Goal: Transaction & Acquisition: Purchase product/service

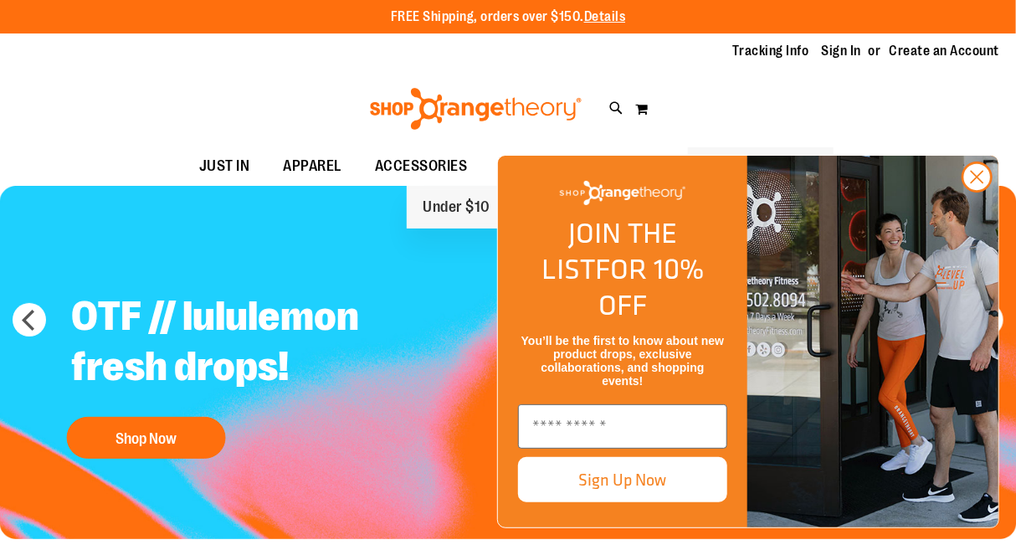
drag, startPoint x: 0, startPoint y: 0, endPoint x: 730, endPoint y: 163, distance: 747.7
click at [730, 163] on span "FINAL PUSH SALE" at bounding box center [761, 166] width 113 height 38
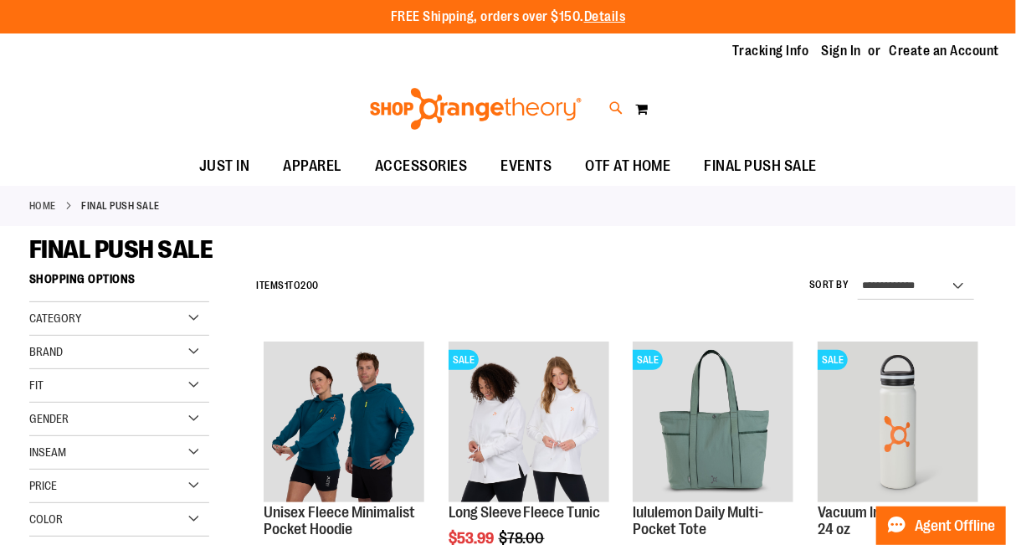
click at [614, 107] on icon at bounding box center [616, 108] width 14 height 19
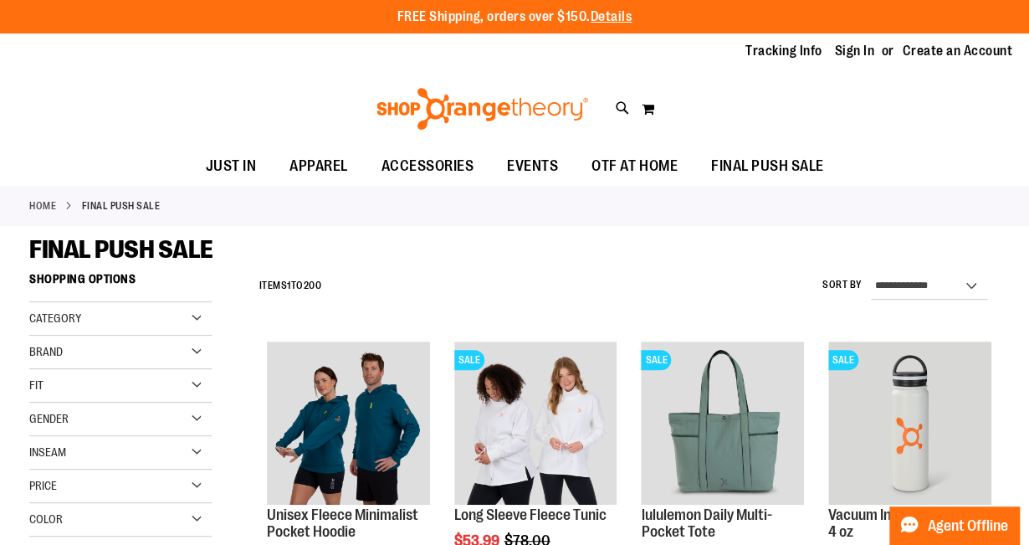
click at [487, 95] on input "Search" at bounding box center [514, 94] width 813 height 55
click at [174, 96] on input "Search" at bounding box center [514, 94] width 813 height 55
click at [887, 85] on button "submit" at bounding box center [893, 96] width 50 height 50
click at [889, 92] on button "submit" at bounding box center [893, 96] width 50 height 50
type input "**********"
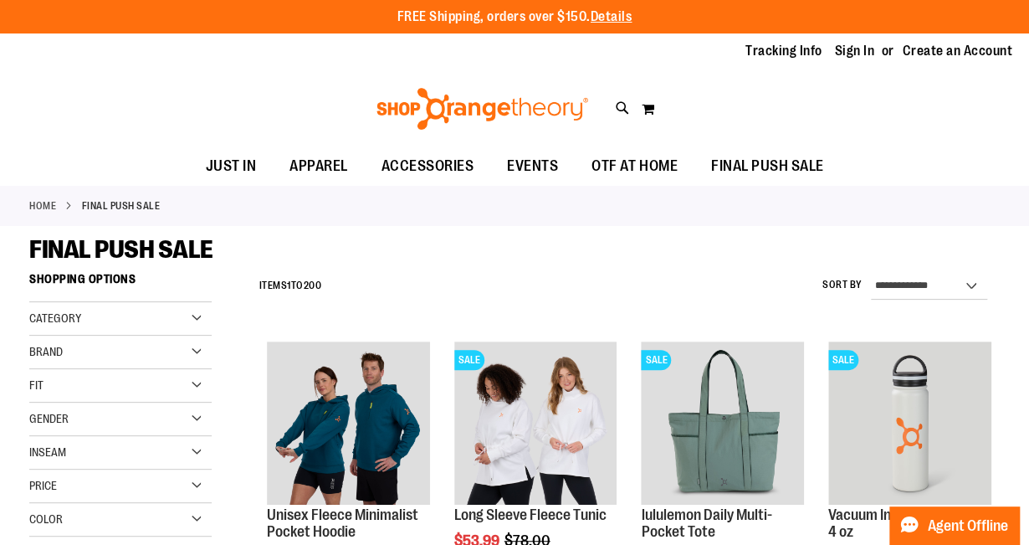
click at [373, 103] on input "**********" at bounding box center [514, 94] width 813 height 55
click at [1004, 25] on link at bounding box center [1009, 26] width 26 height 36
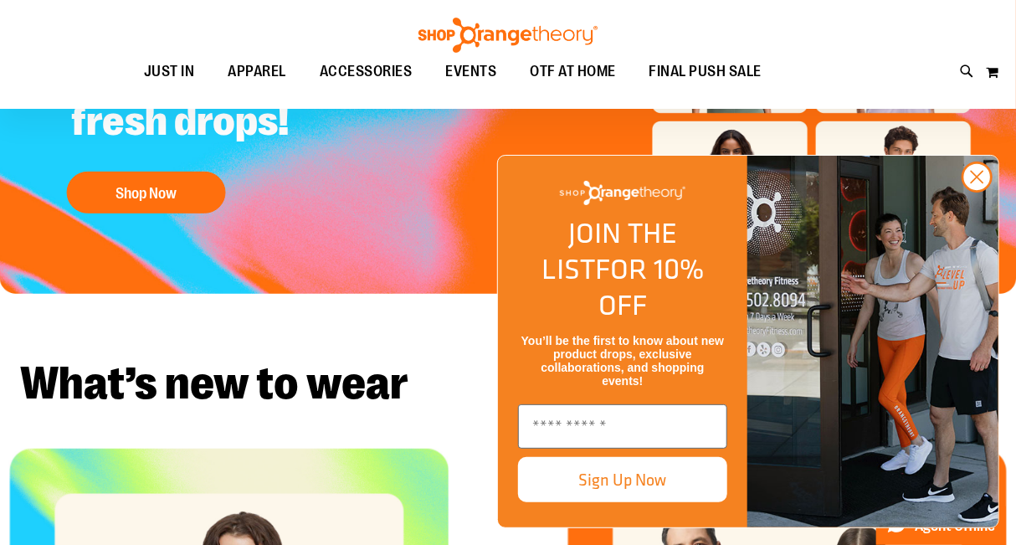
scroll to position [239, 0]
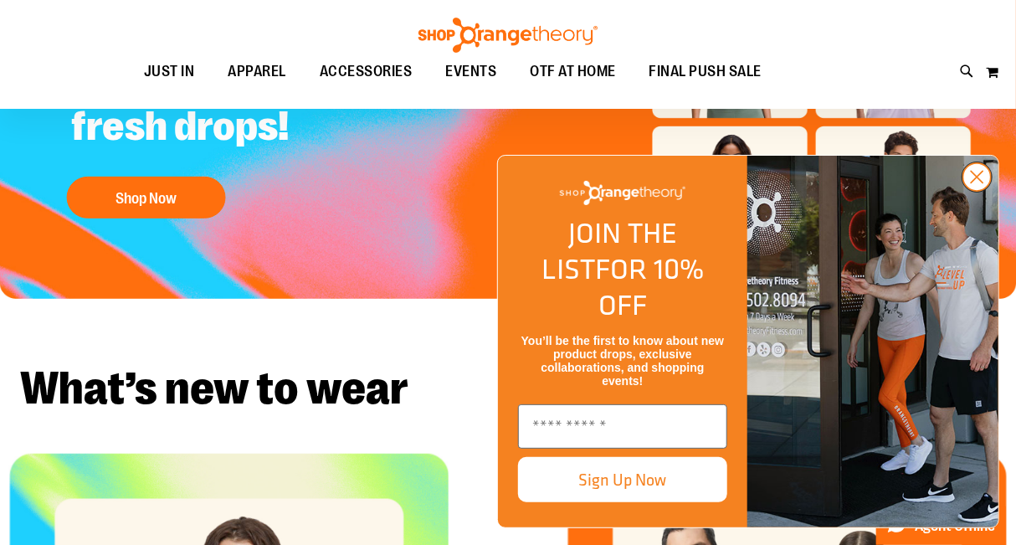
click at [977, 191] on circle "Close dialog" at bounding box center [977, 177] width 28 height 28
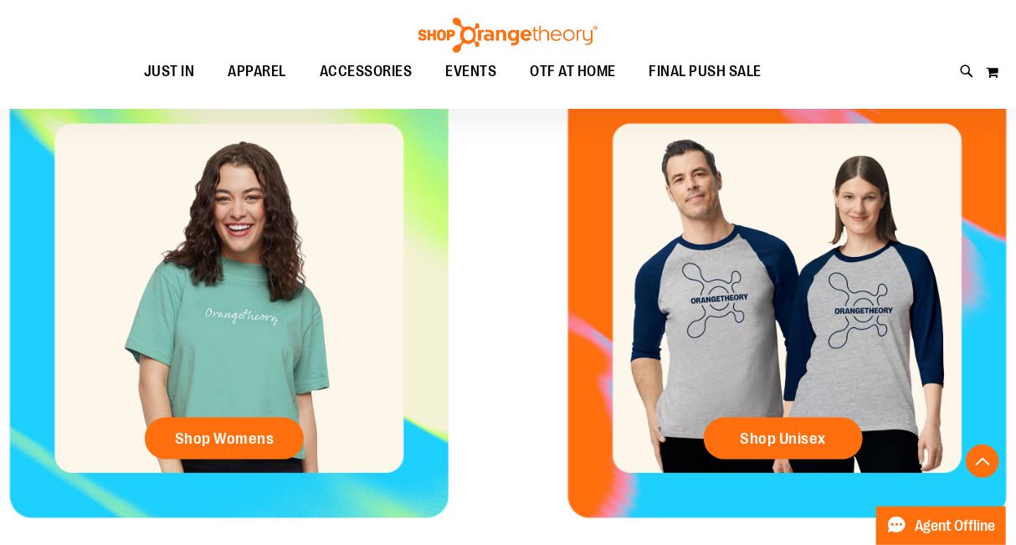
scroll to position [0, 0]
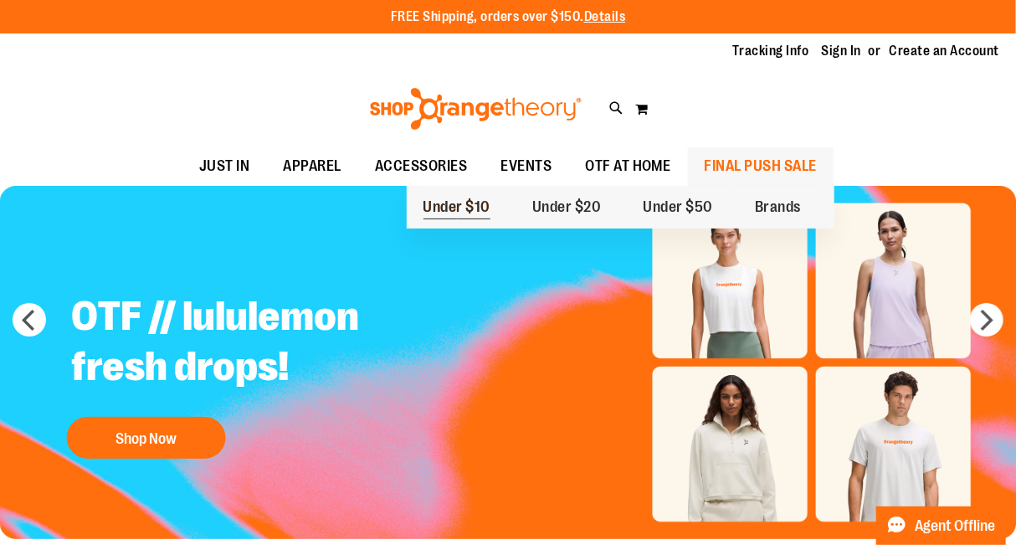
drag, startPoint x: 730, startPoint y: 166, endPoint x: 432, endPoint y: 210, distance: 301.2
click at [688, 186] on li "FINAL PUSH SALE FINAL PUSH SALE Under $10 Under $20 Under $50 Brands" at bounding box center [761, 166] width 146 height 38
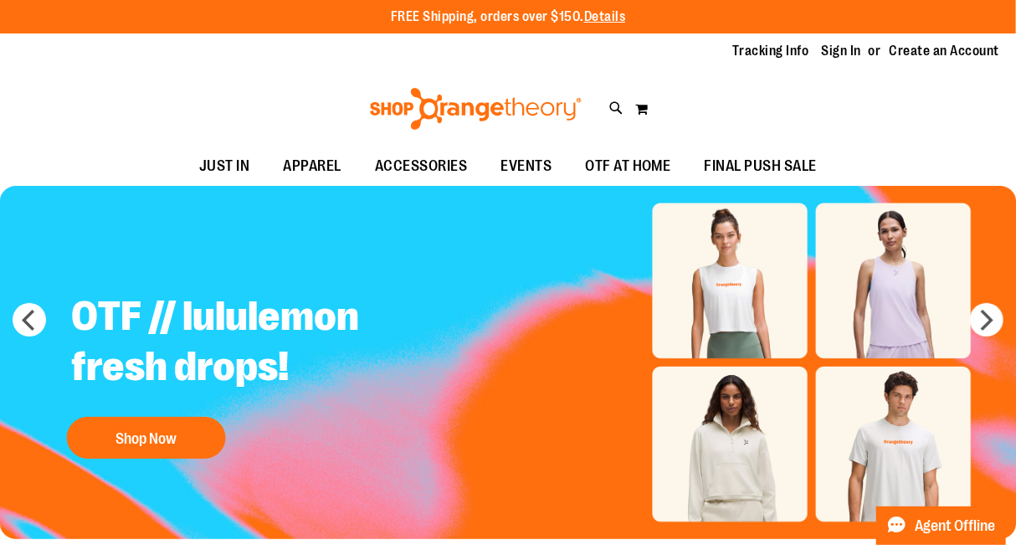
click at [437, 206] on img "Slide 1 of 5" at bounding box center [508, 362] width 1016 height 353
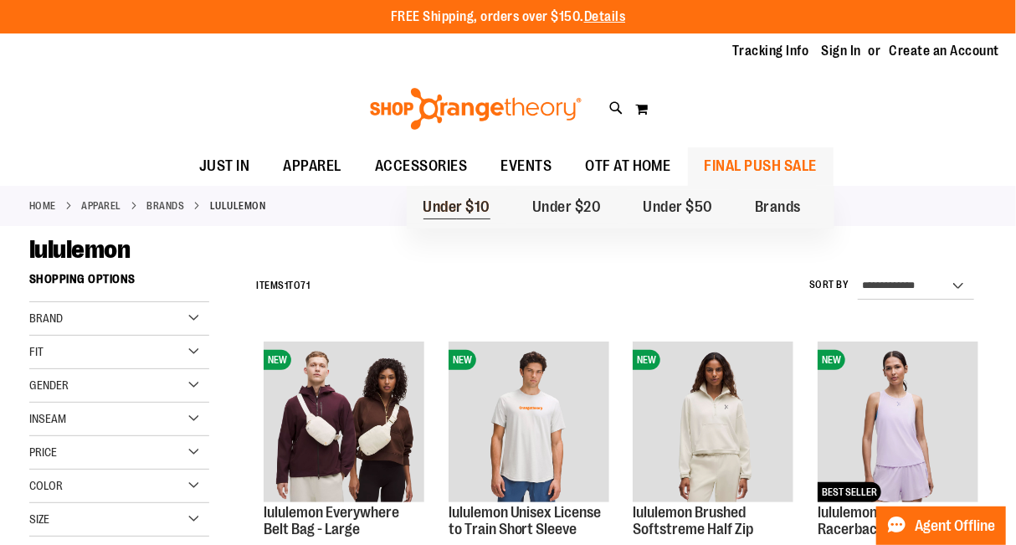
click at [455, 219] on link "Under $10" at bounding box center [457, 207] width 101 height 35
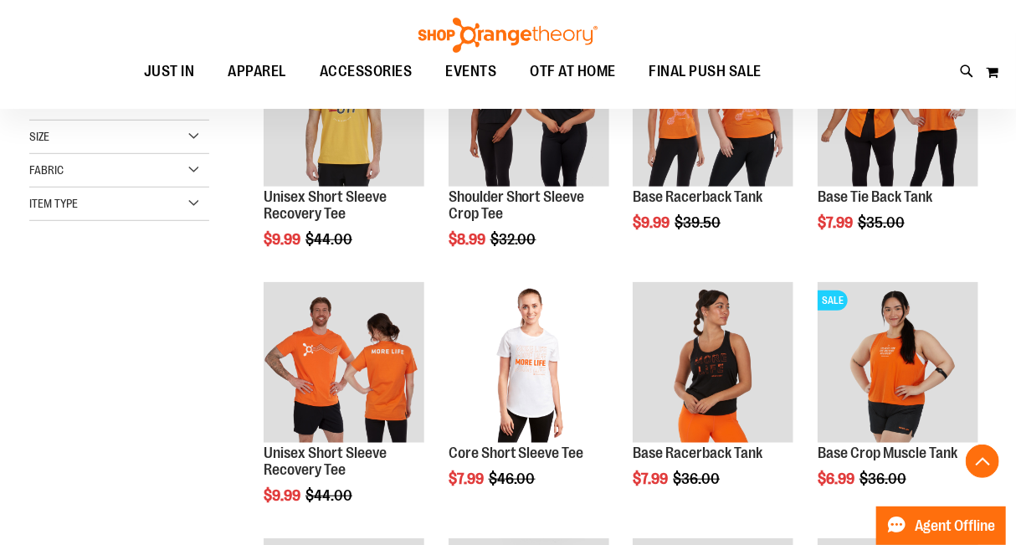
scroll to position [318, 0]
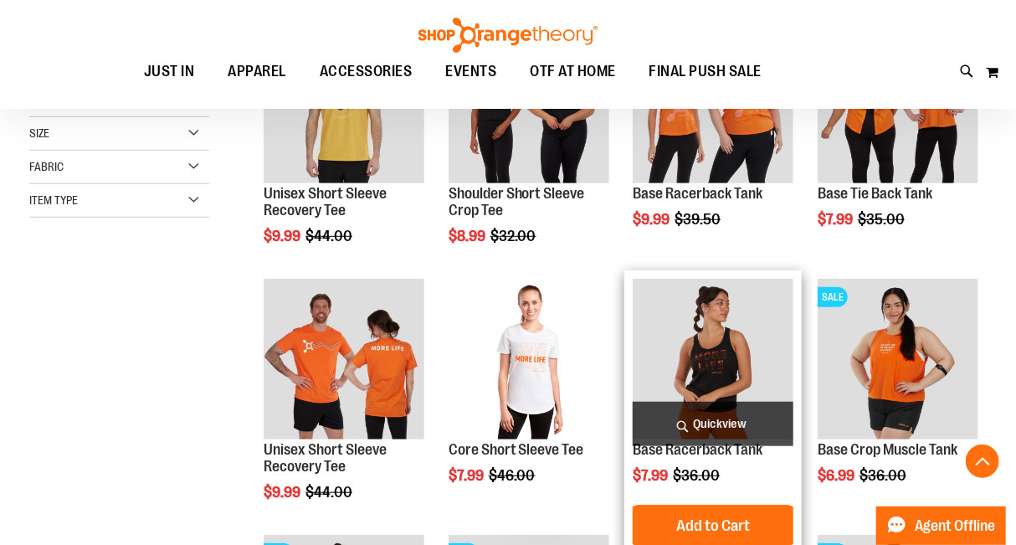
click at [716, 351] on img "product" at bounding box center [713, 359] width 161 height 161
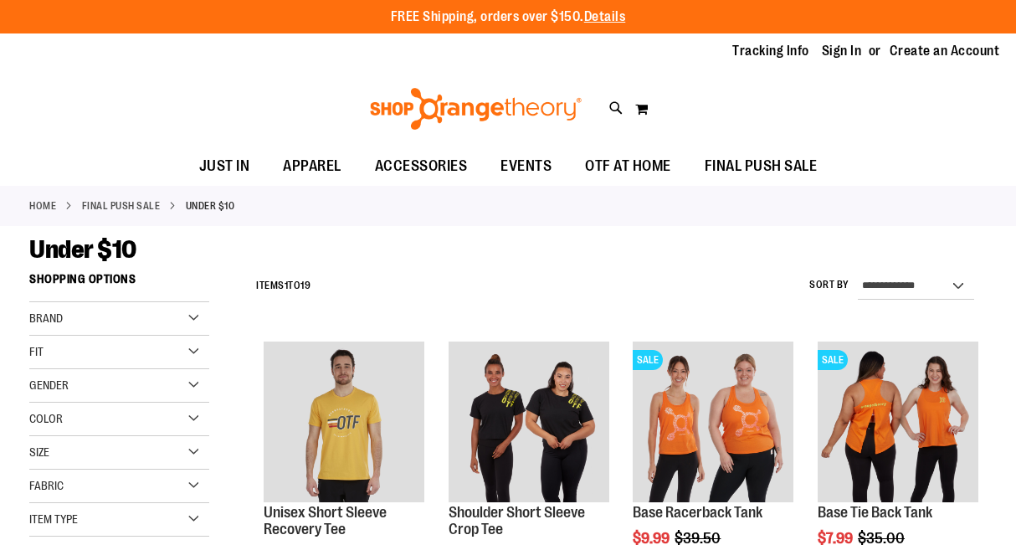
scroll to position [319, 0]
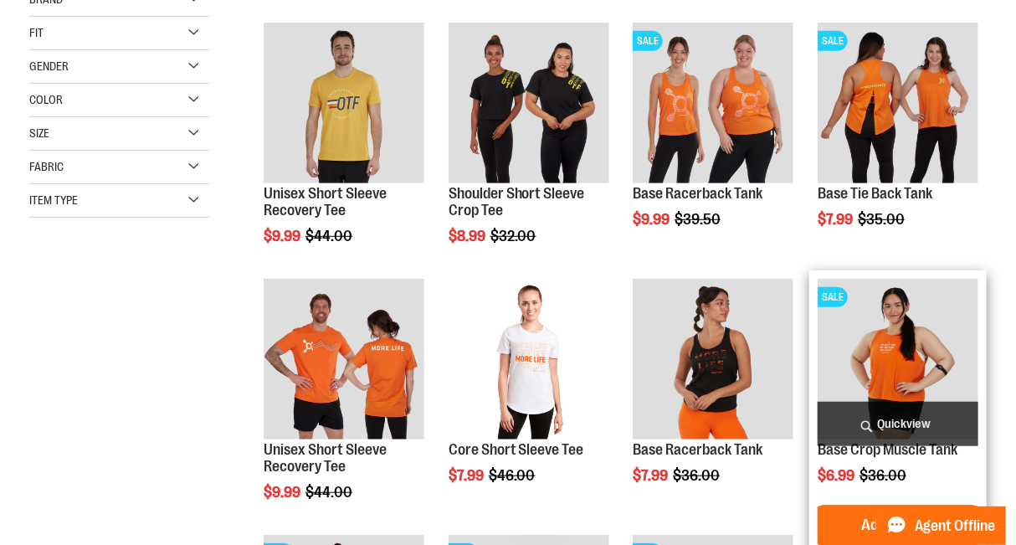
click at [889, 351] on img "product" at bounding box center [898, 359] width 161 height 161
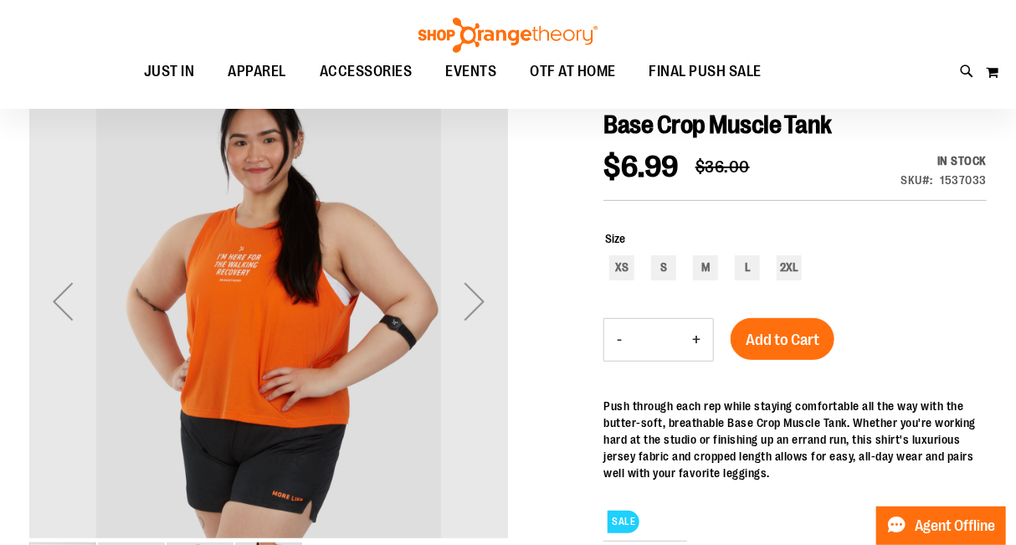
scroll to position [176, 0]
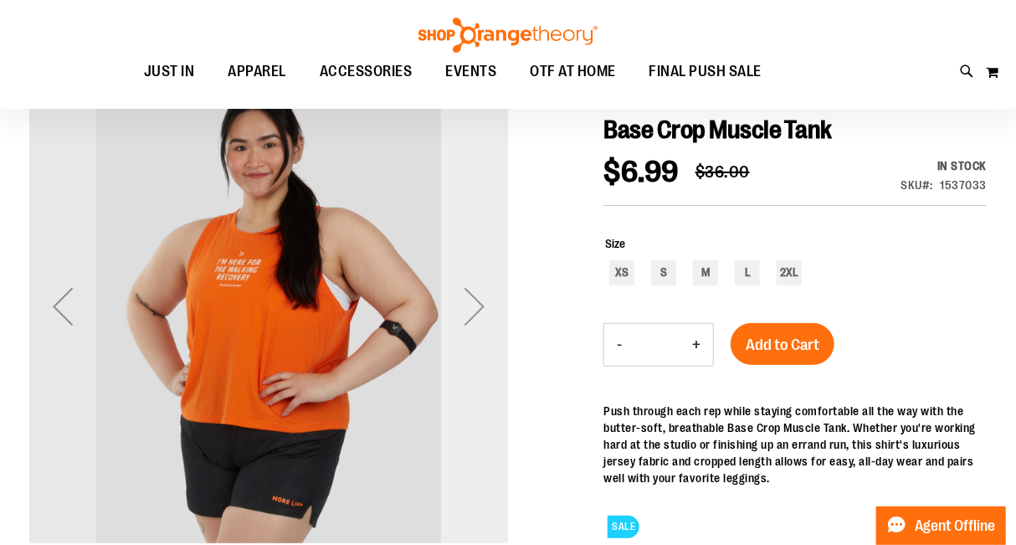
click at [477, 300] on div "Next" at bounding box center [474, 306] width 67 height 67
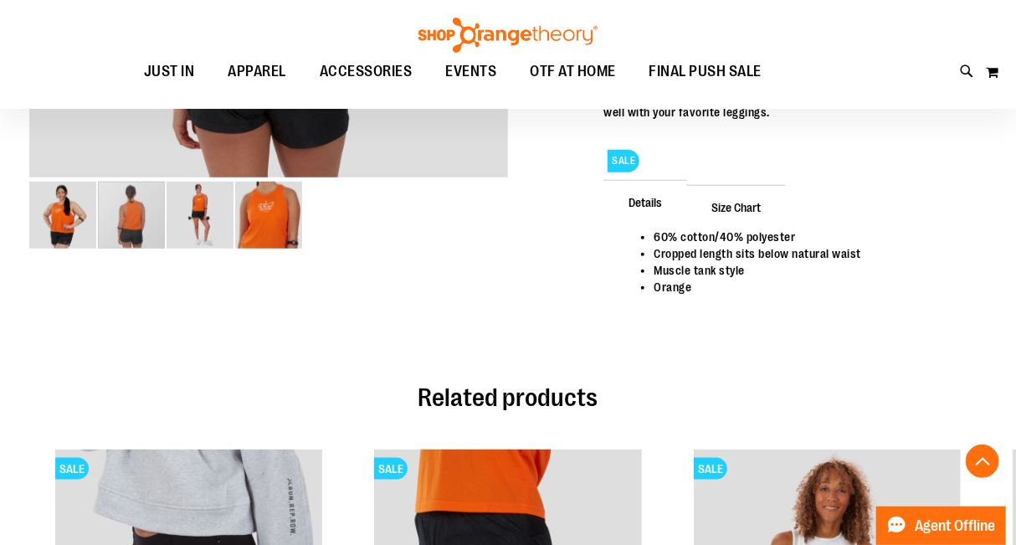
scroll to position [539, 0]
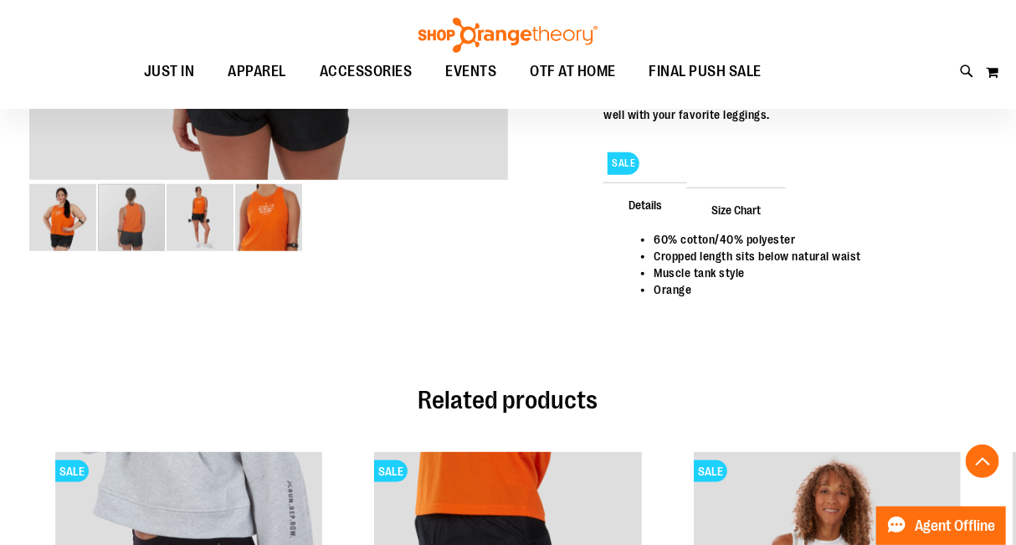
click at [749, 207] on span "Size Chart" at bounding box center [736, 209] width 100 height 44
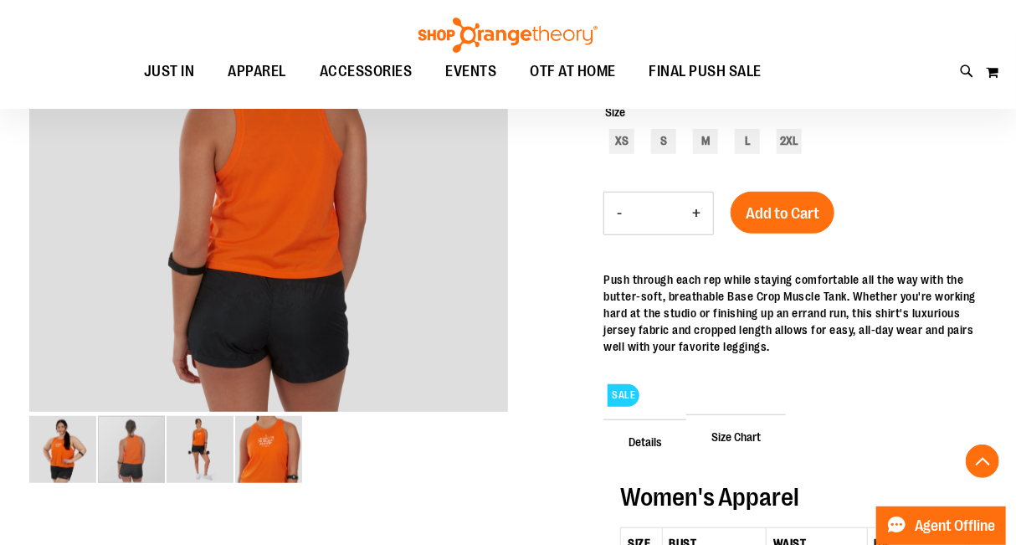
scroll to position [310, 0]
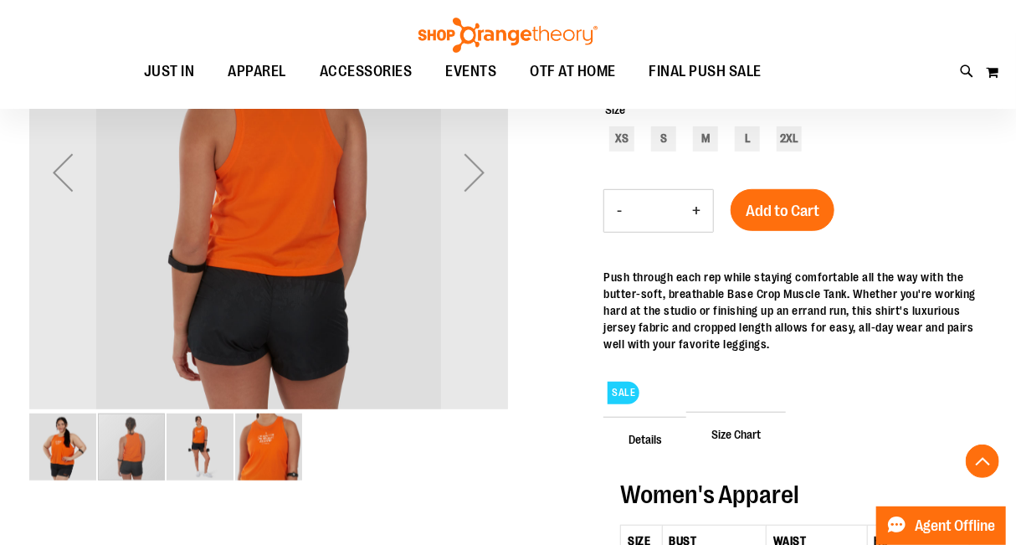
click at [126, 443] on div "carousel" at bounding box center [131, 446] width 67 height 67
click at [474, 162] on div "Next" at bounding box center [474, 172] width 67 height 67
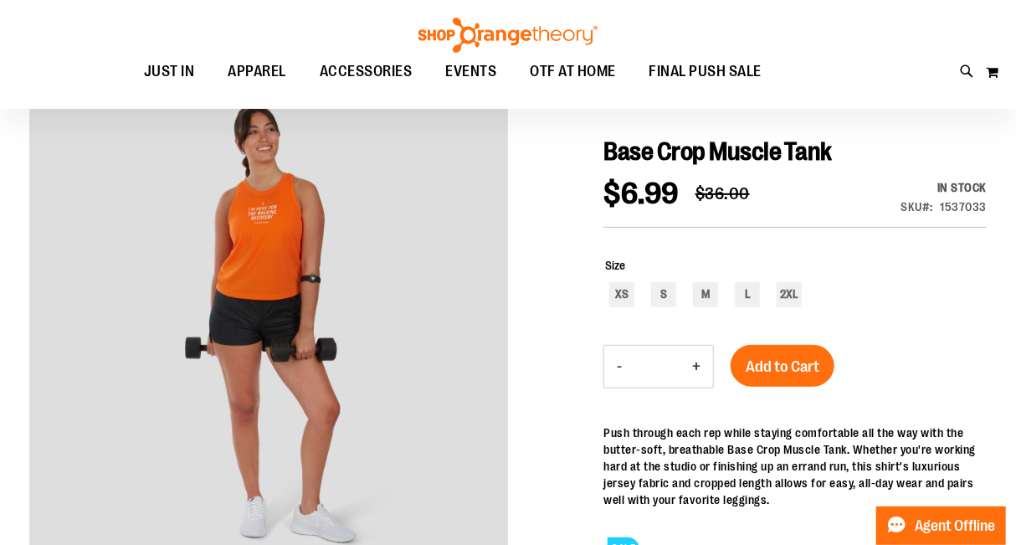
scroll to position [165, 0]
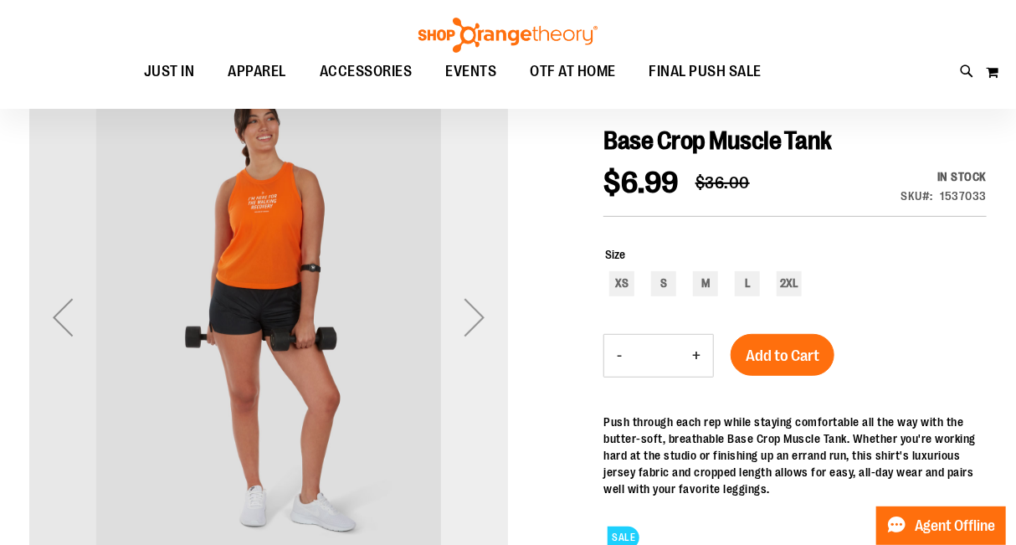
click at [474, 310] on div "Next" at bounding box center [474, 317] width 67 height 67
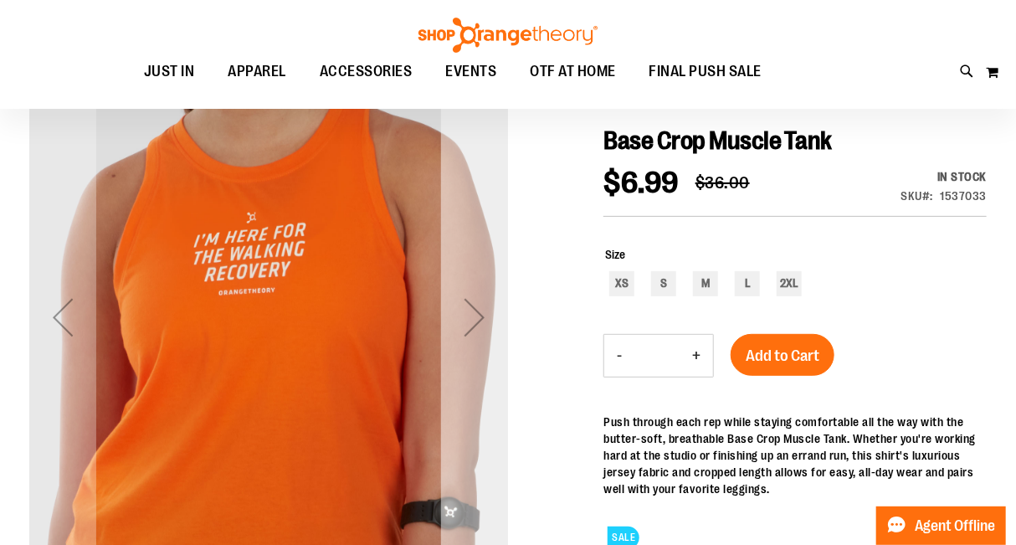
click at [473, 313] on div "Next" at bounding box center [474, 317] width 67 height 67
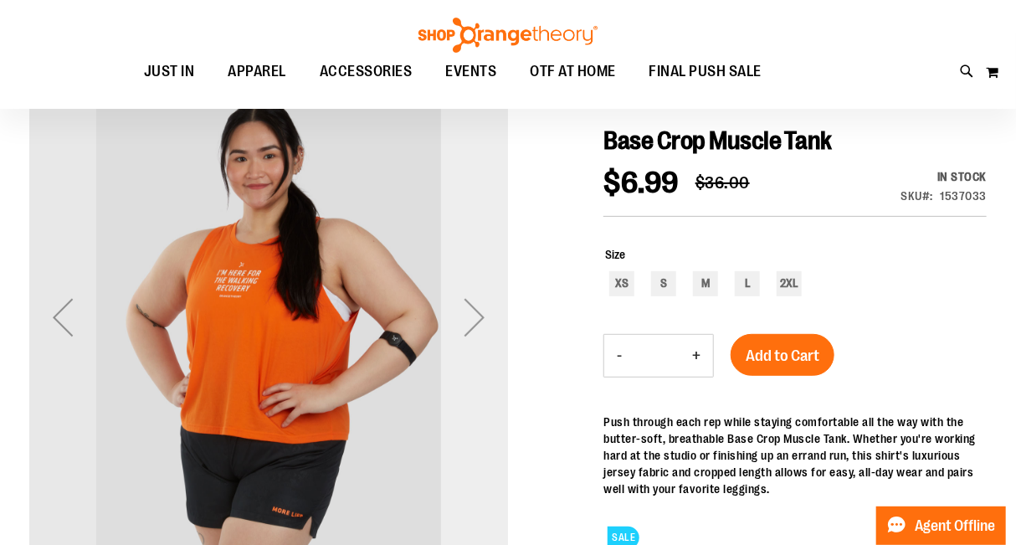
click at [472, 310] on div "Next" at bounding box center [474, 317] width 67 height 67
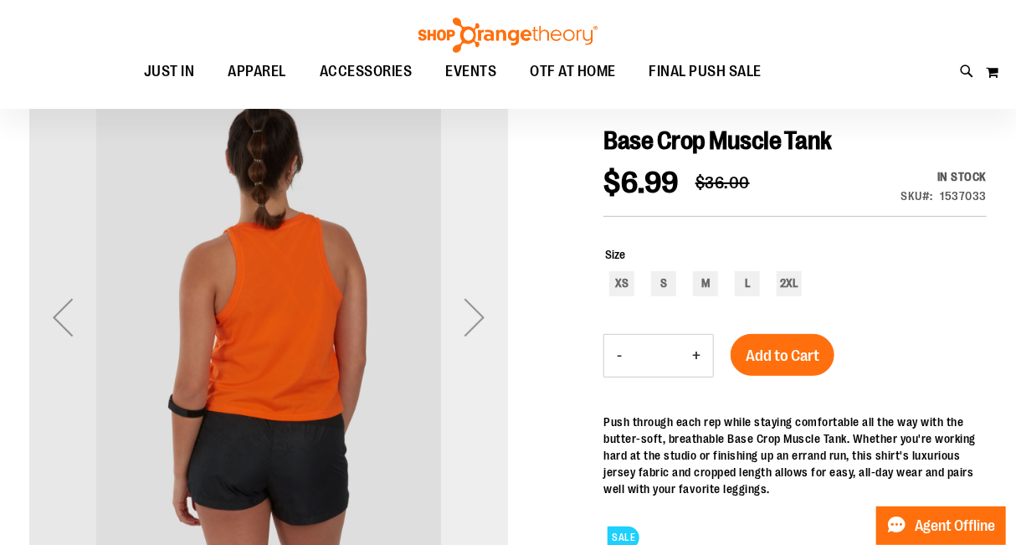
click at [477, 314] on div "Next" at bounding box center [474, 317] width 67 height 67
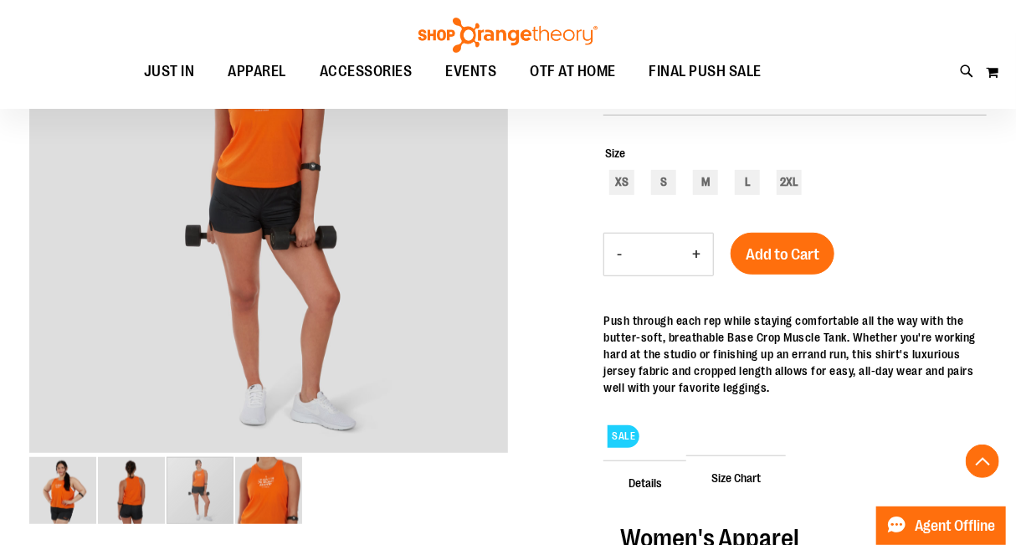
scroll to position [303, 0]
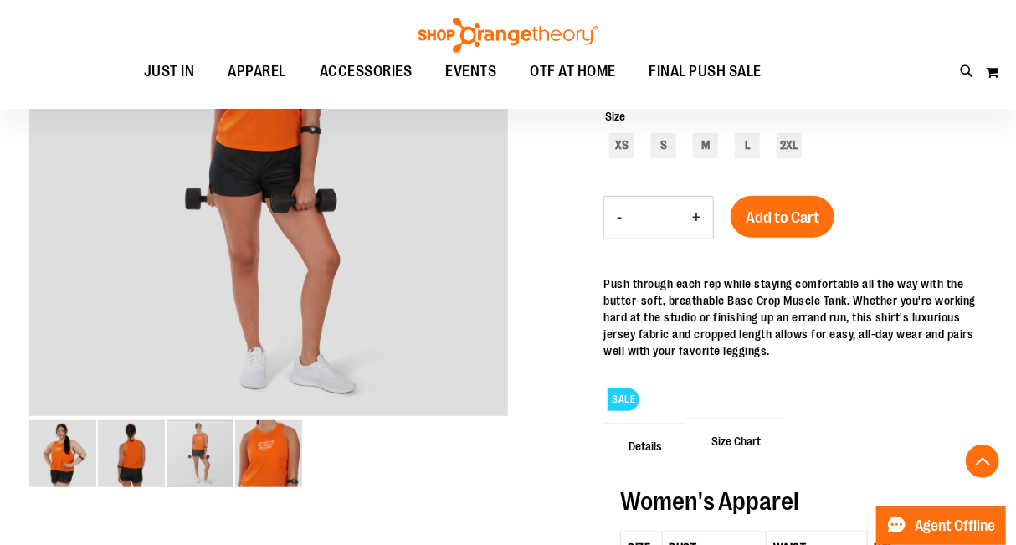
click at [728, 434] on span "Size Chart" at bounding box center [736, 440] width 100 height 44
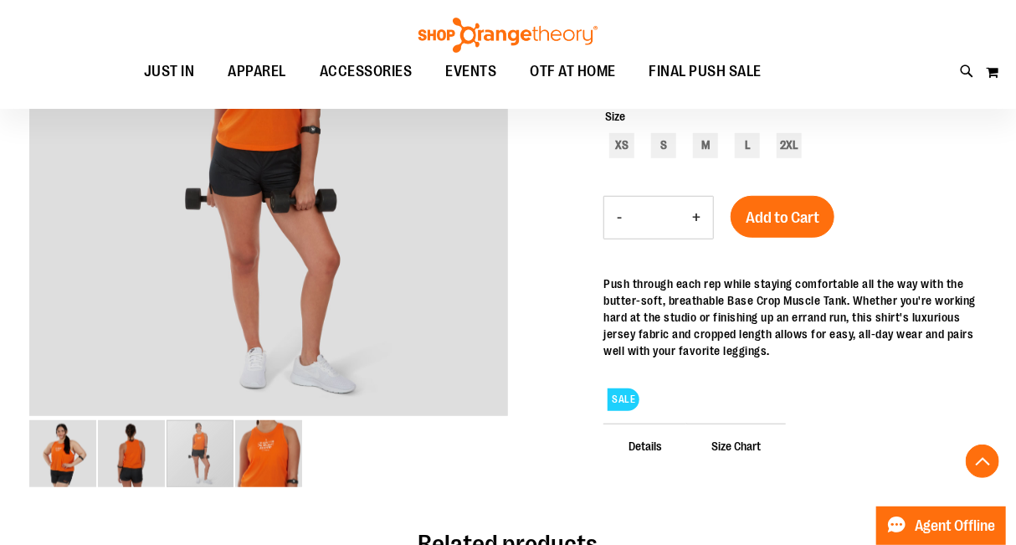
click at [724, 438] on span "Size Chart" at bounding box center [736, 445] width 100 height 44
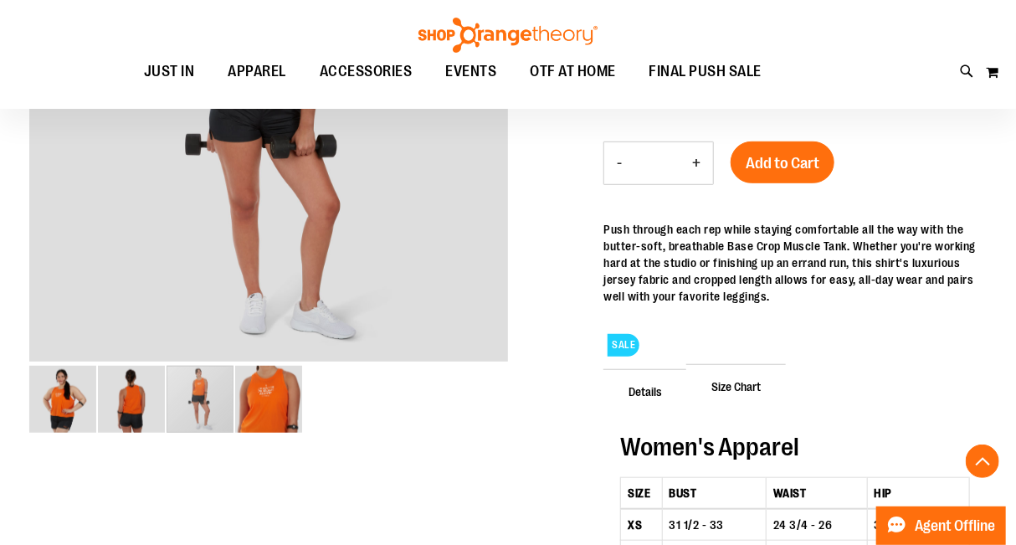
scroll to position [371, 0]
